Goal: Information Seeking & Learning: Learn about a topic

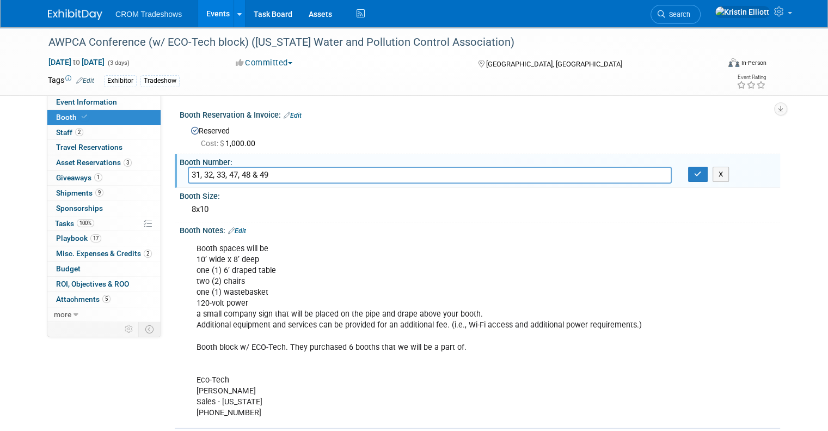
click at [213, 15] on link "Events" at bounding box center [218, 13] width 40 height 27
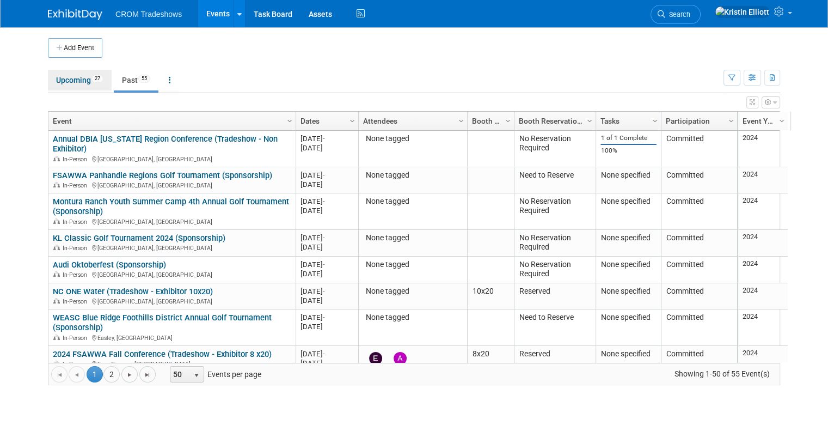
click at [75, 78] on link "Upcoming 27" at bounding box center [80, 80] width 64 height 21
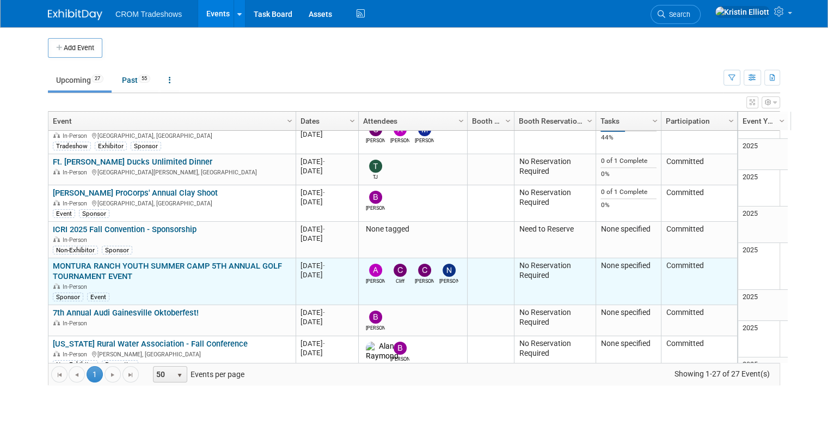
scroll to position [186, 0]
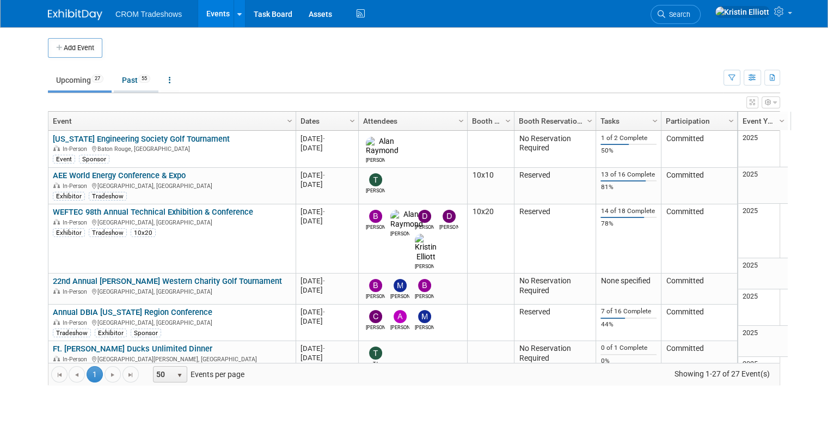
click at [131, 83] on link "Past 55" at bounding box center [136, 80] width 45 height 21
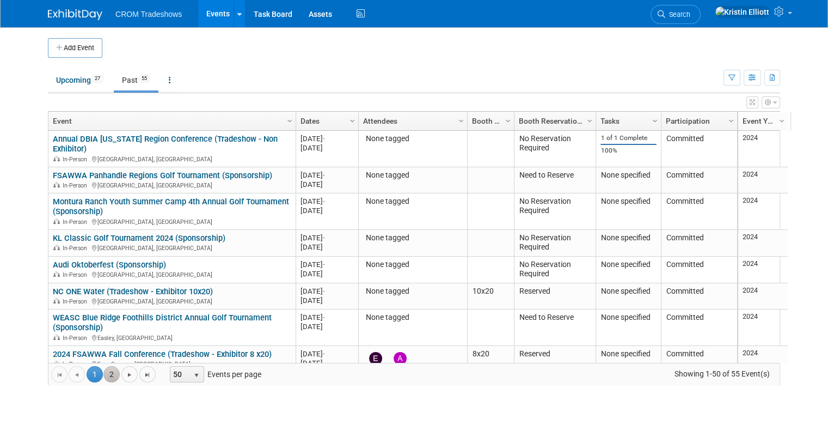
click at [107, 371] on link "2" at bounding box center [111, 374] width 16 height 16
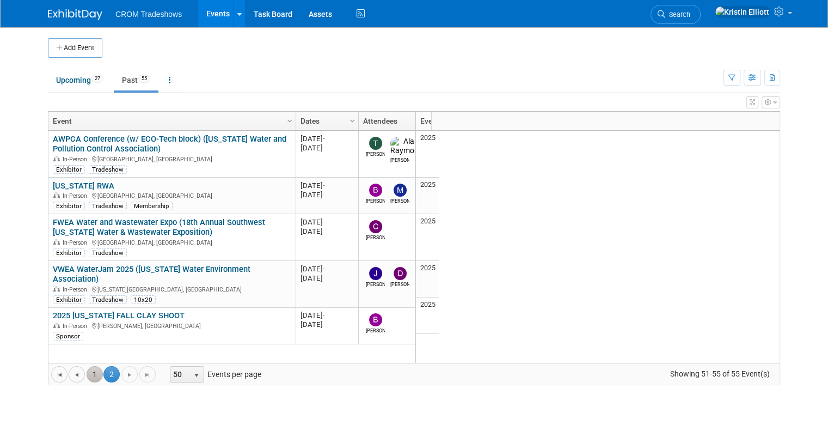
click at [87, 372] on link "1" at bounding box center [95, 374] width 16 height 16
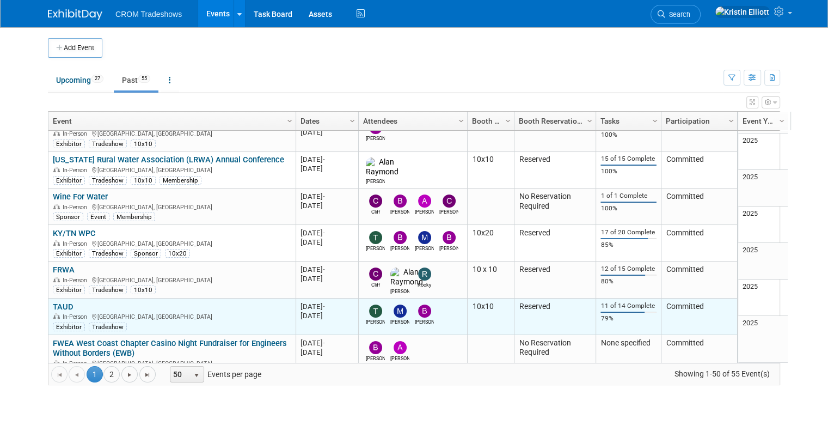
click at [63, 302] on link "TAUD" at bounding box center [63, 307] width 21 height 10
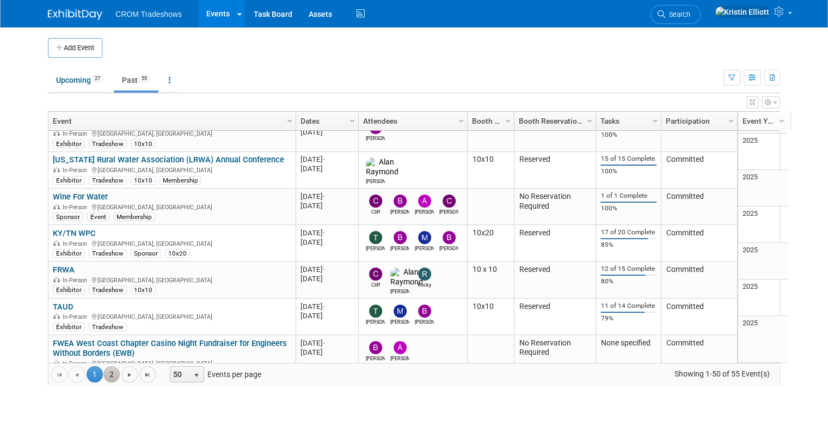
click at [103, 370] on link "2" at bounding box center [111, 374] width 16 height 16
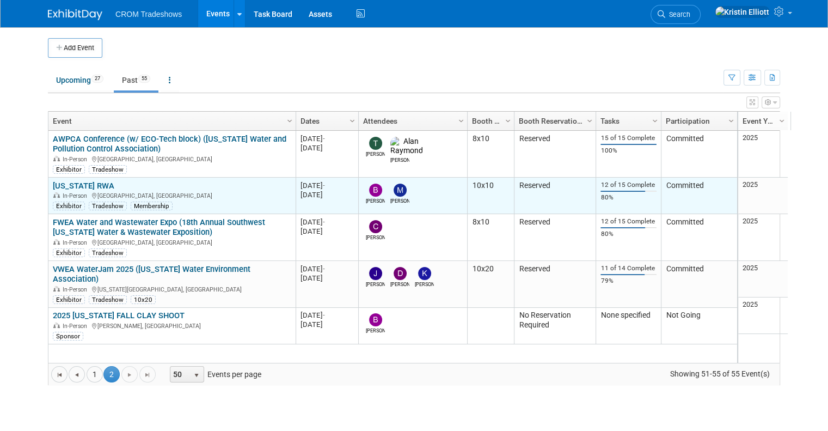
click at [81, 185] on link "Kentucky RWA" at bounding box center [84, 186] width 62 height 10
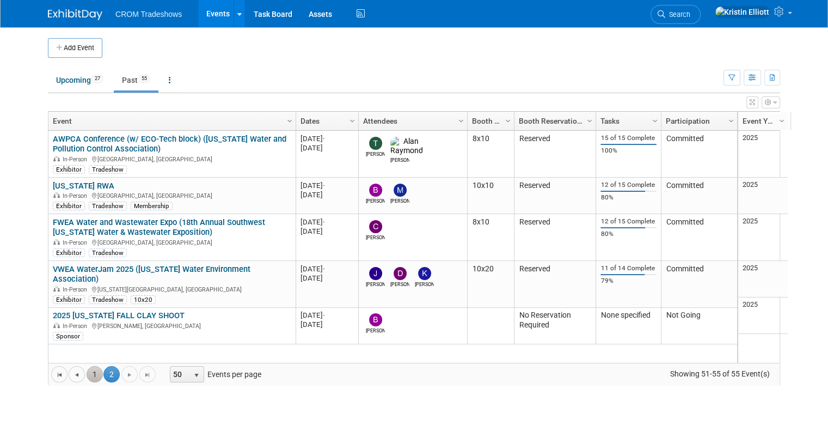
click at [87, 368] on link "1" at bounding box center [95, 374] width 16 height 16
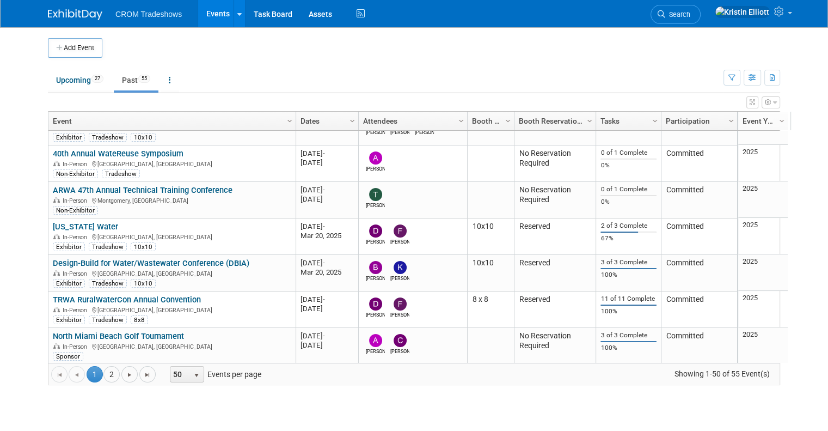
scroll to position [603, 0]
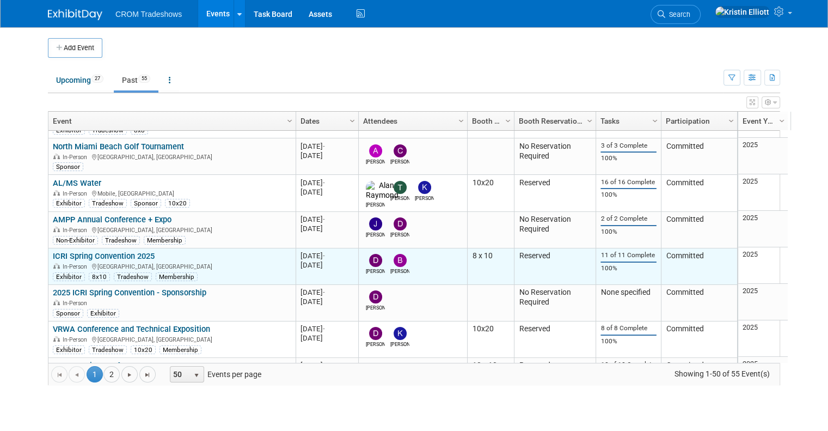
click at [124, 251] on link "ICRI Spring Convention 2025" at bounding box center [104, 256] width 102 height 10
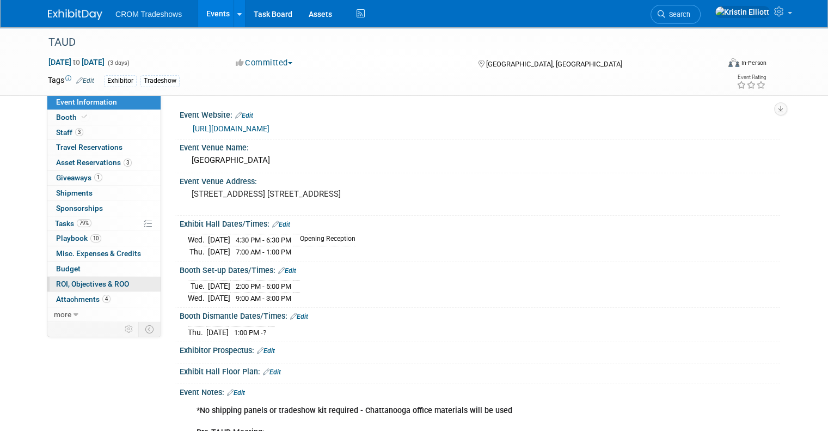
click at [79, 280] on span "ROI, Objectives & ROO 0" at bounding box center [92, 283] width 73 height 9
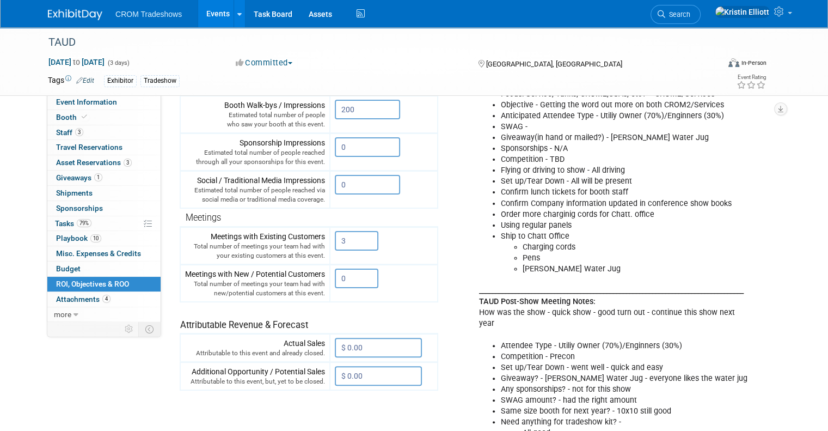
scroll to position [219, 0]
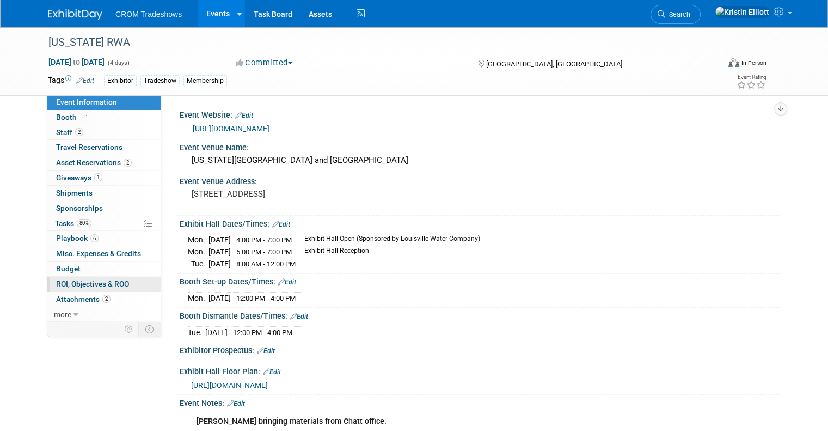
click at [88, 284] on span "ROI, Objectives & ROO 0" at bounding box center [92, 283] width 73 height 9
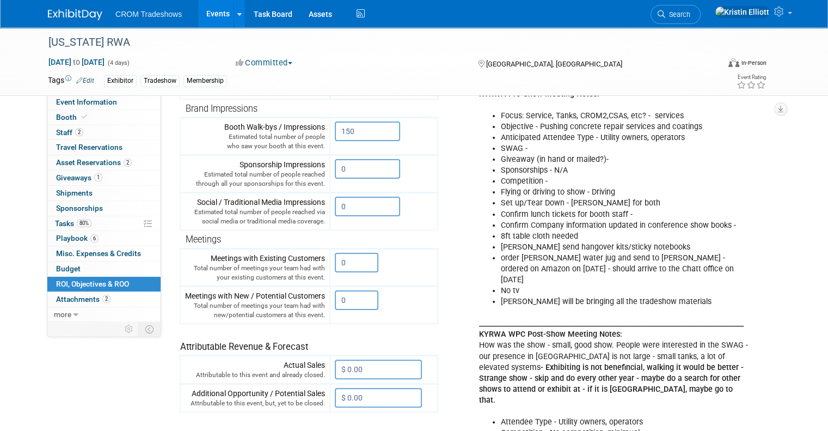
scroll to position [196, 0]
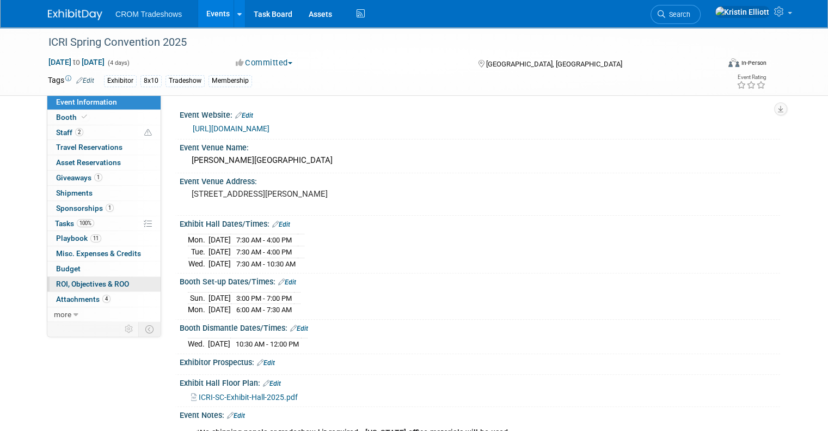
click at [106, 288] on link "0 ROI, Objectives & ROO 0" at bounding box center [103, 283] width 113 height 15
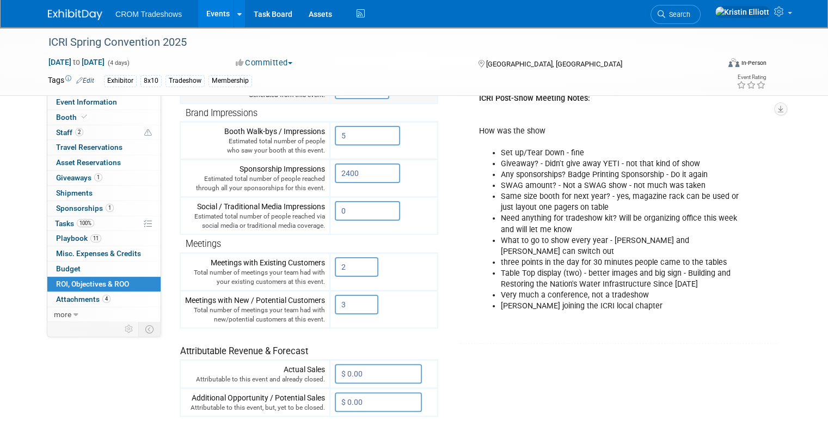
scroll to position [192, 0]
click at [200, 14] on link "Events" at bounding box center [218, 13] width 40 height 27
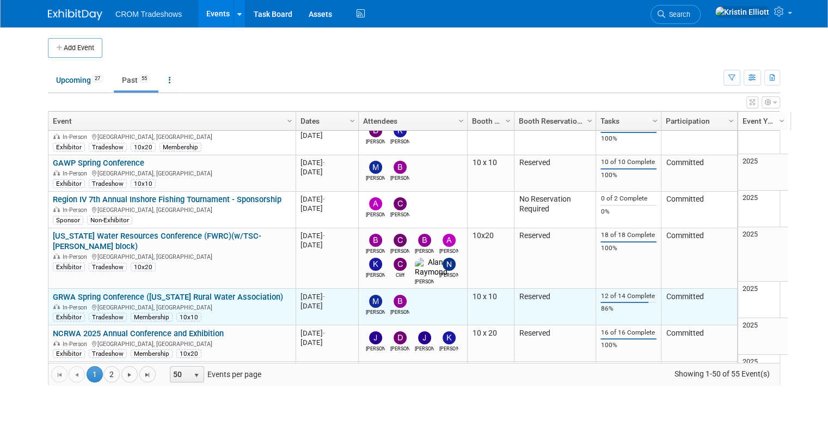
click at [202, 292] on link "GRWA Spring Conference ([US_STATE] Rural Water Association)" at bounding box center [168, 297] width 230 height 10
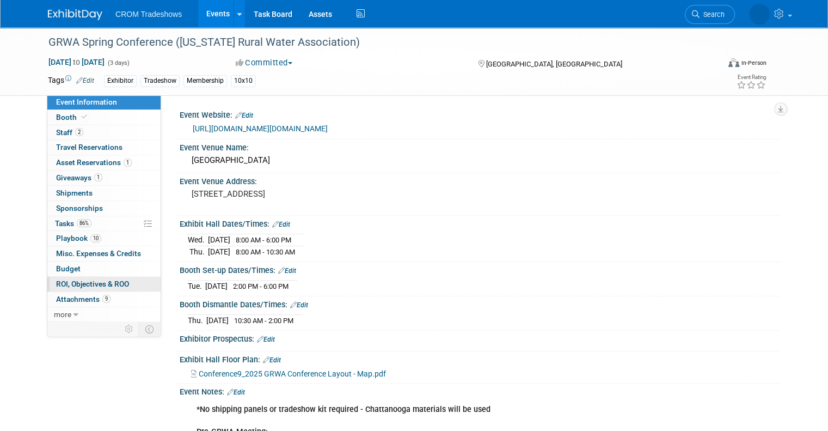
click at [89, 287] on span "ROI, Objectives & ROO 0" at bounding box center [92, 283] width 73 height 9
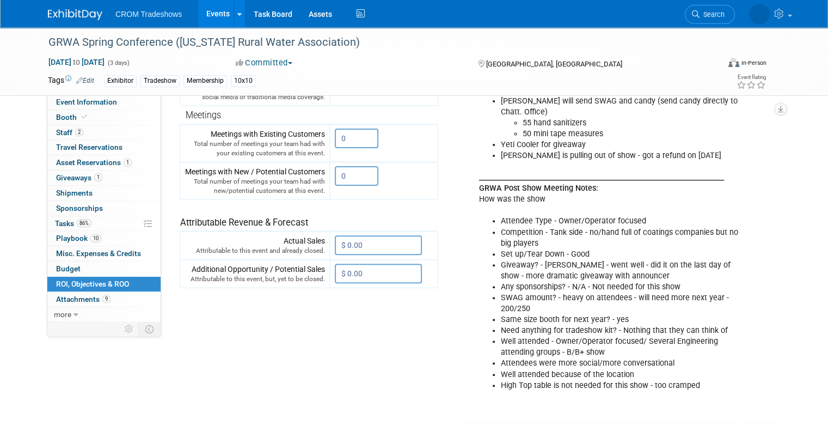
scroll to position [313, 0]
